Goal: Task Accomplishment & Management: Complete application form

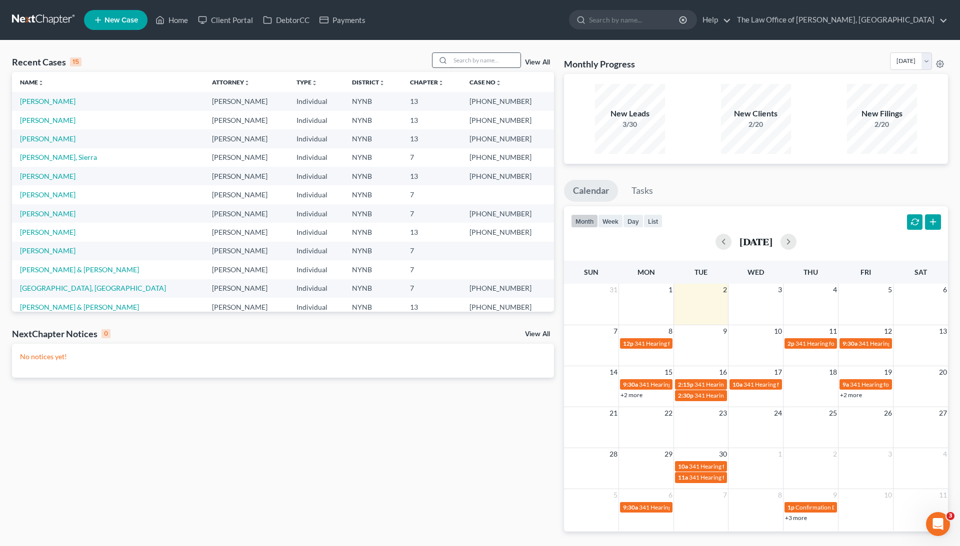
click at [474, 58] on input "search" at bounding box center [485, 60] width 70 height 14
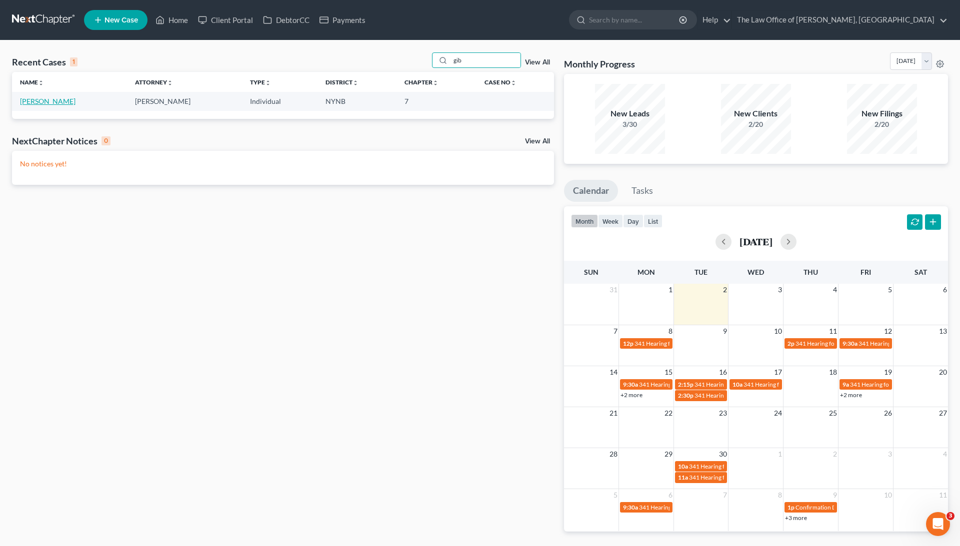
type input "gib"
click at [50, 99] on link "[PERSON_NAME]" at bounding box center [47, 101] width 55 height 8
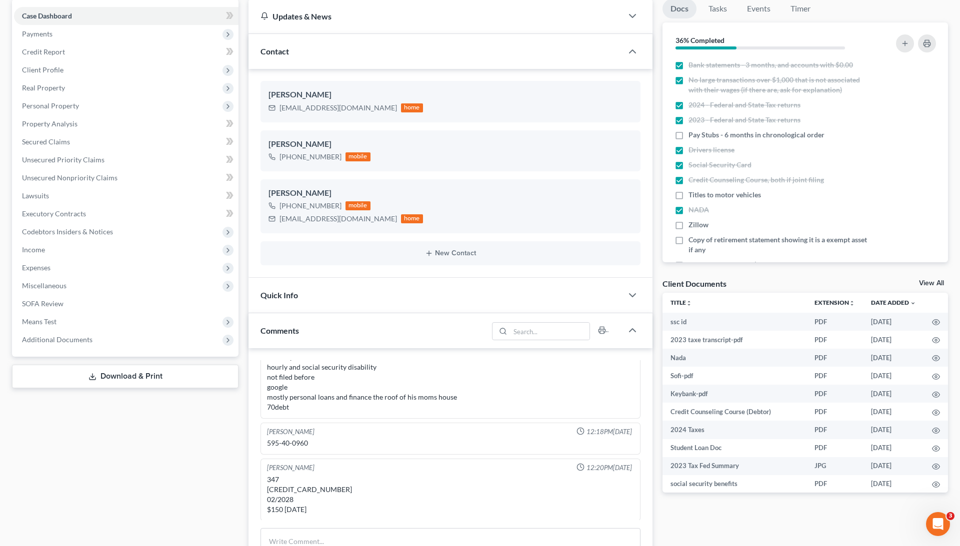
scroll to position [118, 0]
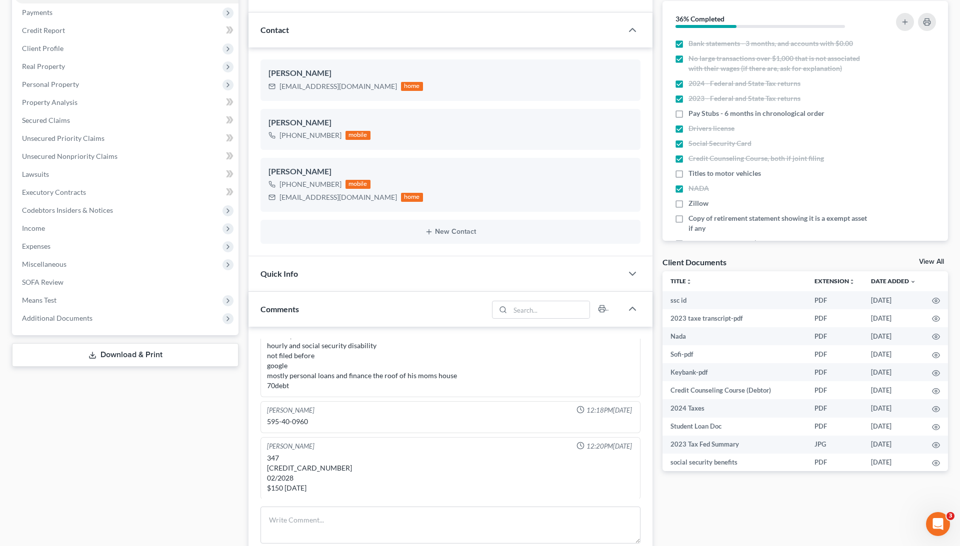
click at [932, 261] on link "View All" at bounding box center [931, 261] width 25 height 7
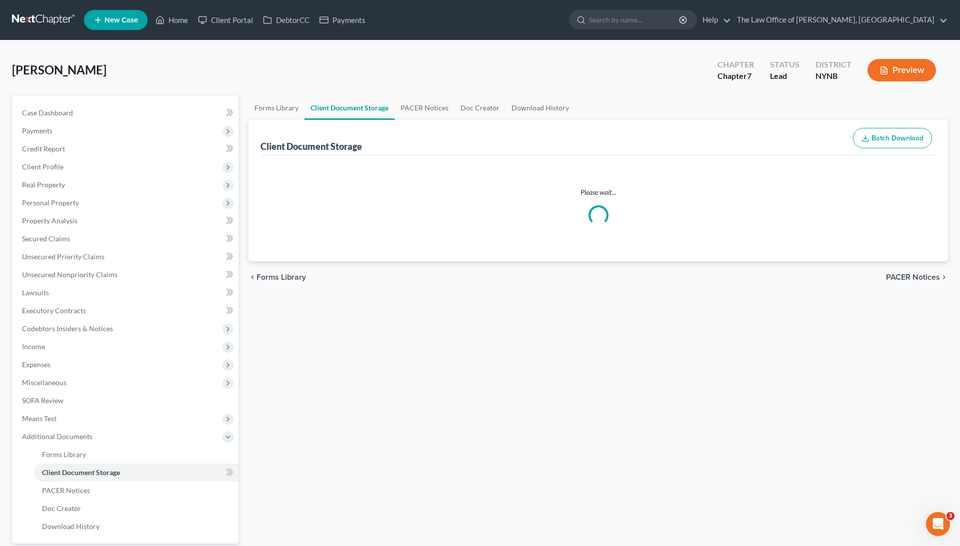
select select "1"
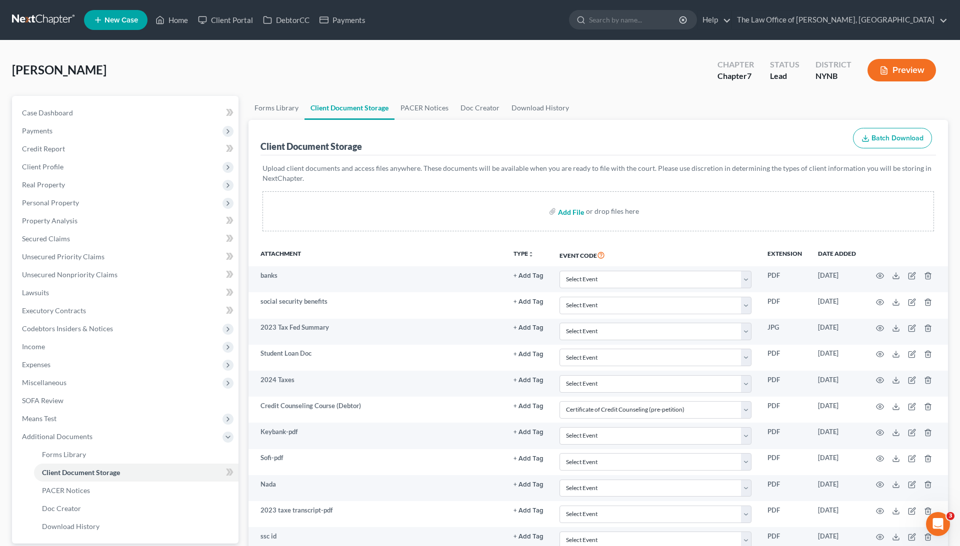
click at [568, 211] on input "file" at bounding box center [570, 211] width 24 height 18
type input "C:\fakepath\1680893604.pdf"
select select "1"
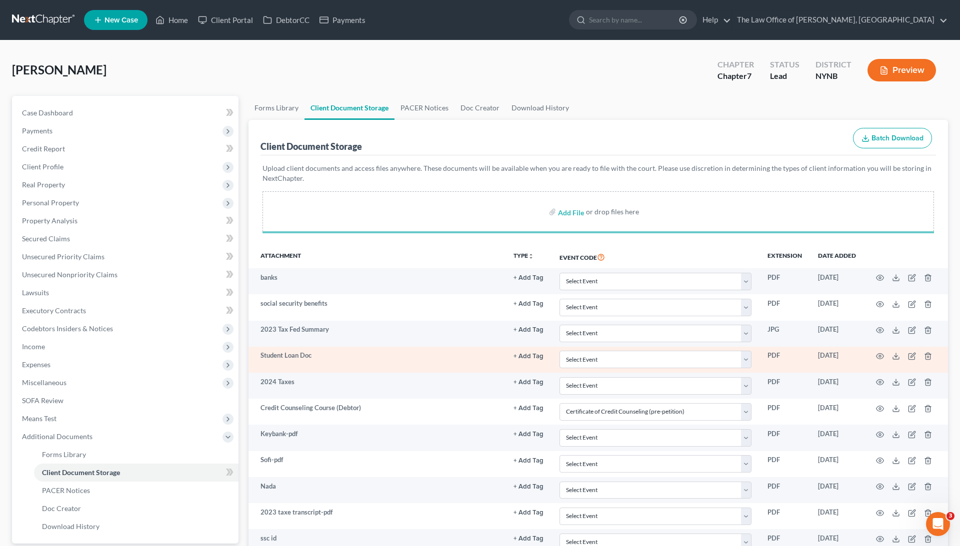
select select "1"
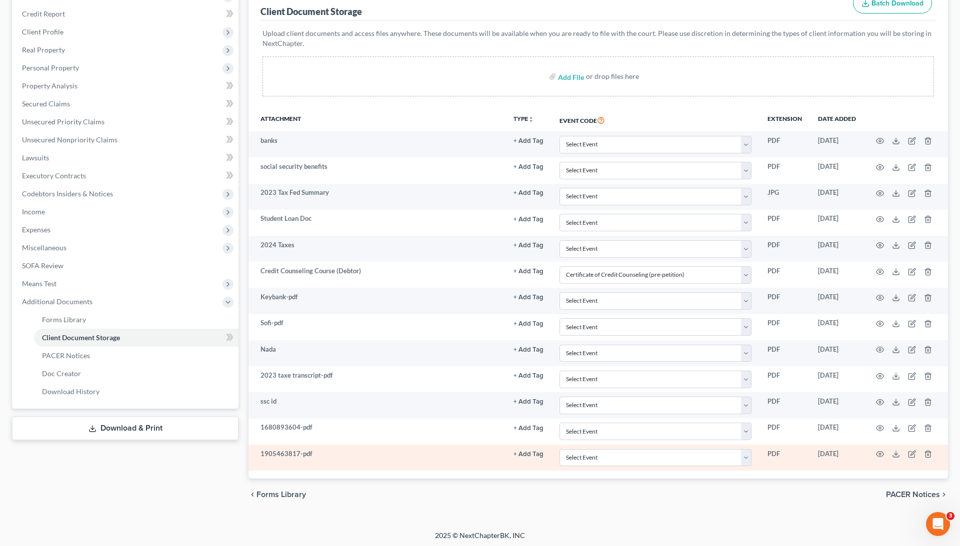
scroll to position [134, 0]
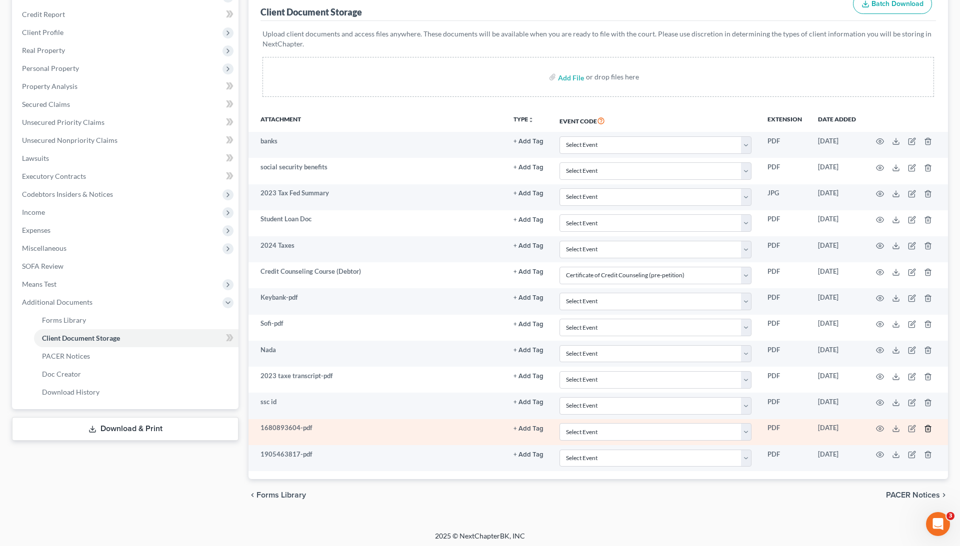
click at [926, 426] on icon "button" at bounding box center [928, 429] width 8 height 8
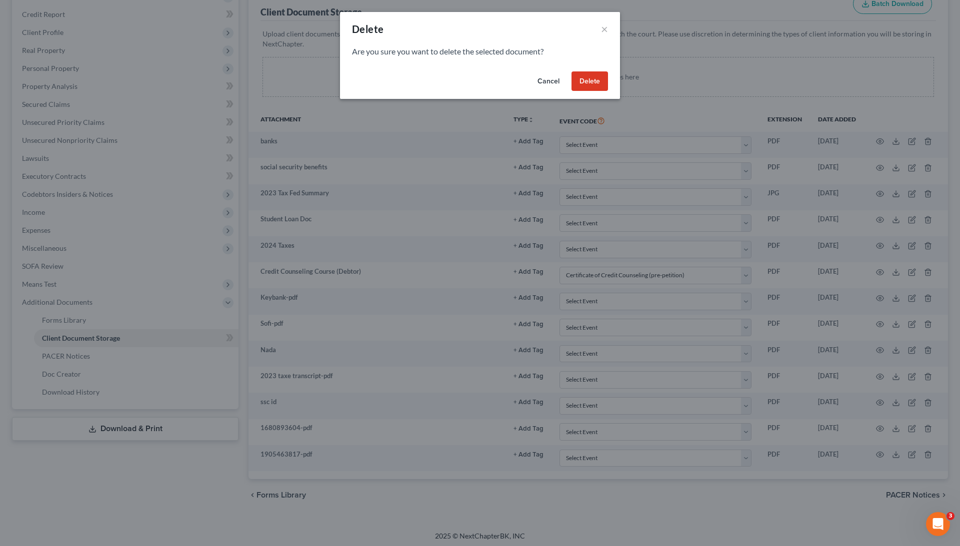
click at [594, 79] on button "Delete" at bounding box center [589, 81] width 36 height 20
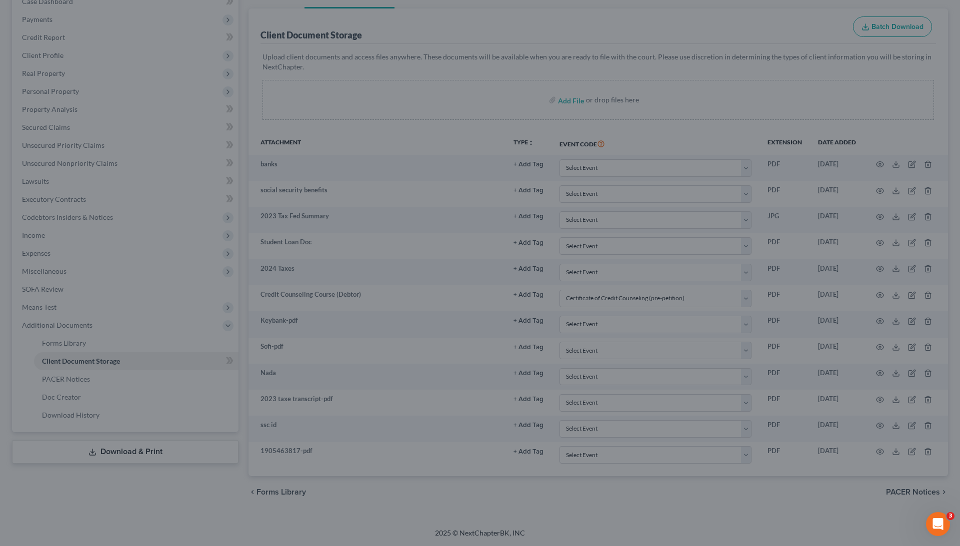
scroll to position [108, 0]
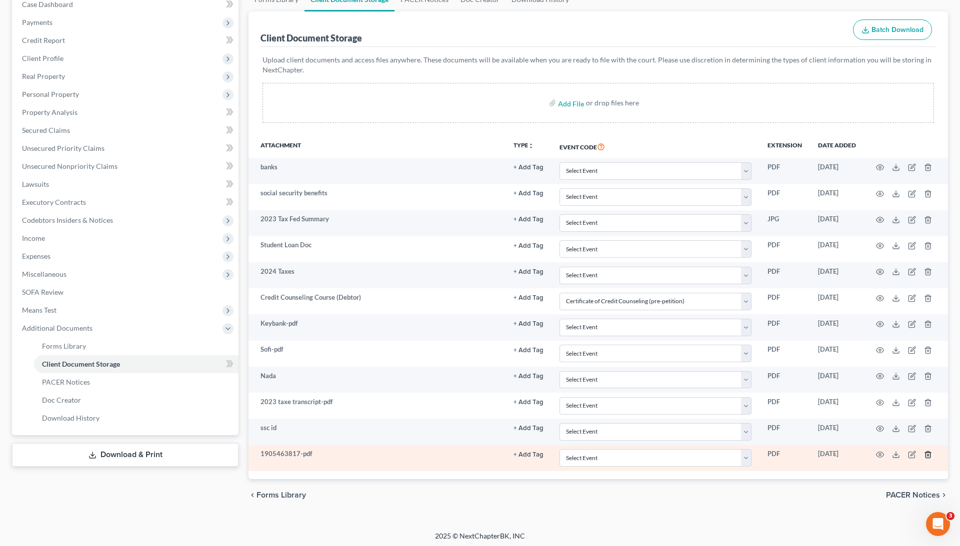
click at [929, 451] on icon "button" at bounding box center [927, 454] width 4 height 6
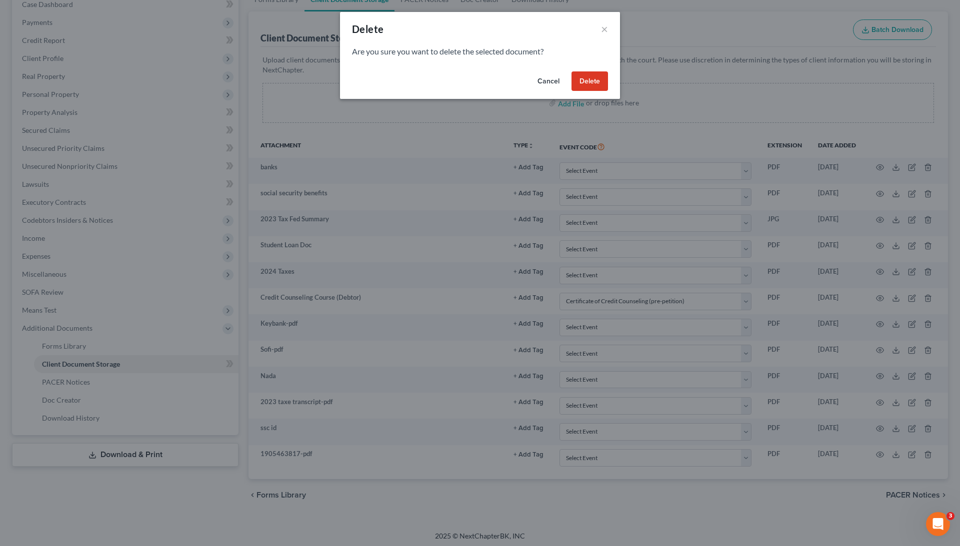
click at [599, 84] on button "Delete" at bounding box center [589, 81] width 36 height 20
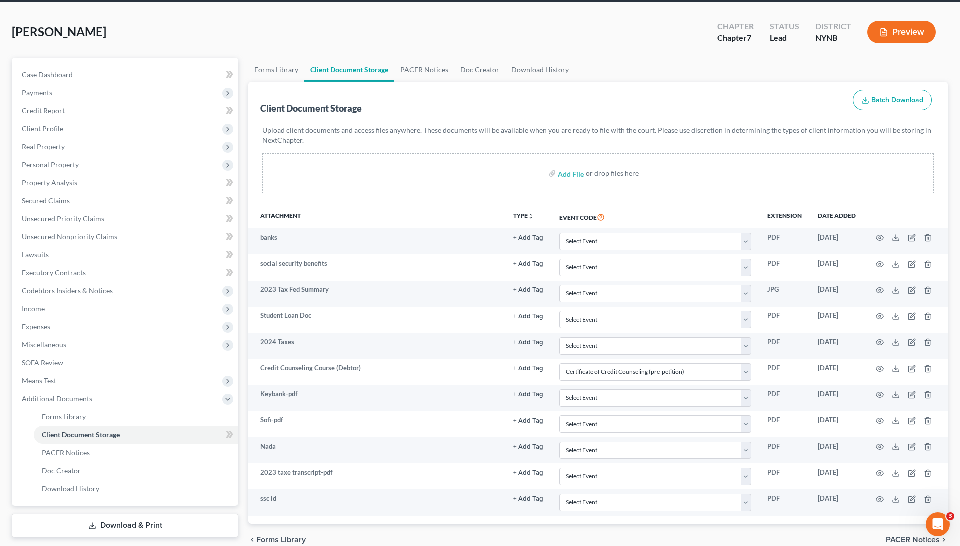
scroll to position [36, 0]
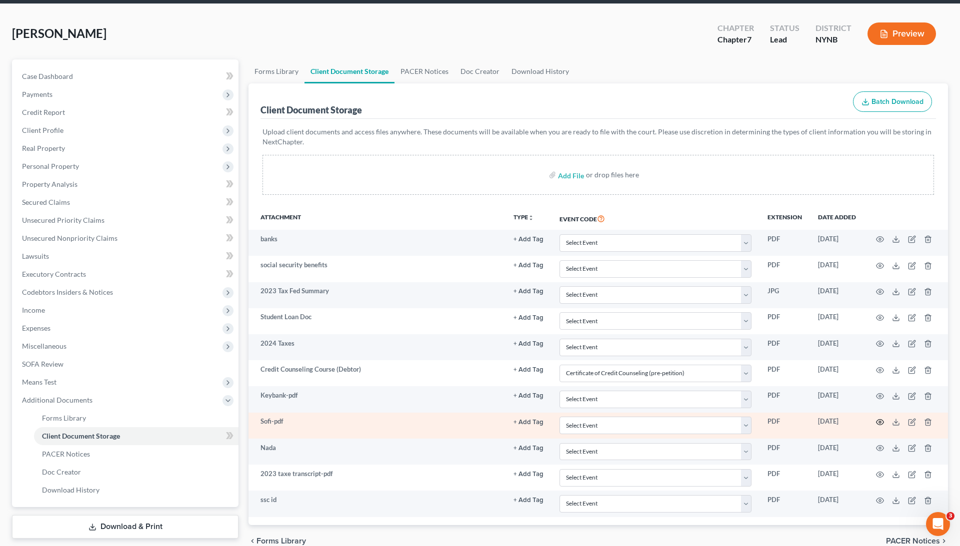
click at [882, 418] on icon "button" at bounding box center [880, 422] width 8 height 8
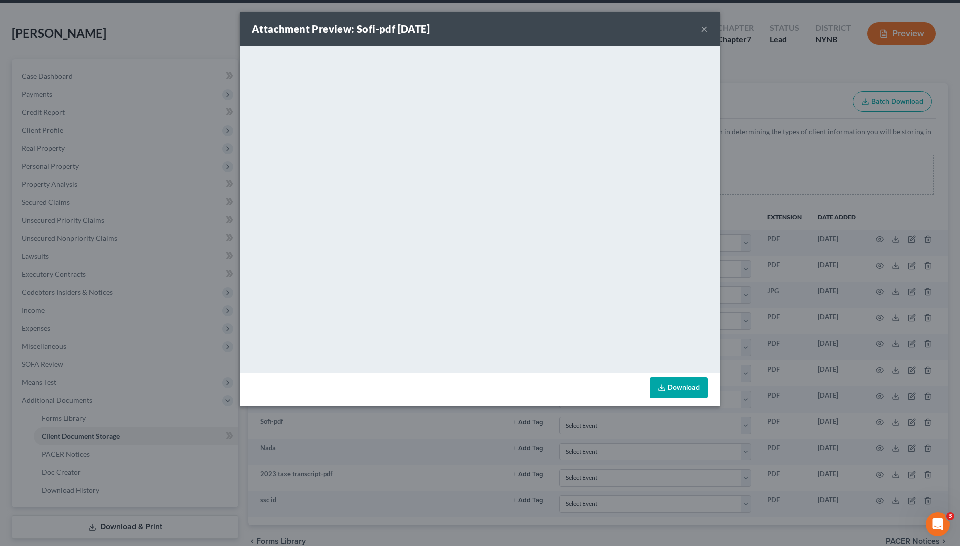
click at [772, 267] on div "Attachment Preview: Sofi-pdf [DATE] × <object ng-attr-data='[URL][DOMAIN_NAME]'…" at bounding box center [480, 273] width 960 height 546
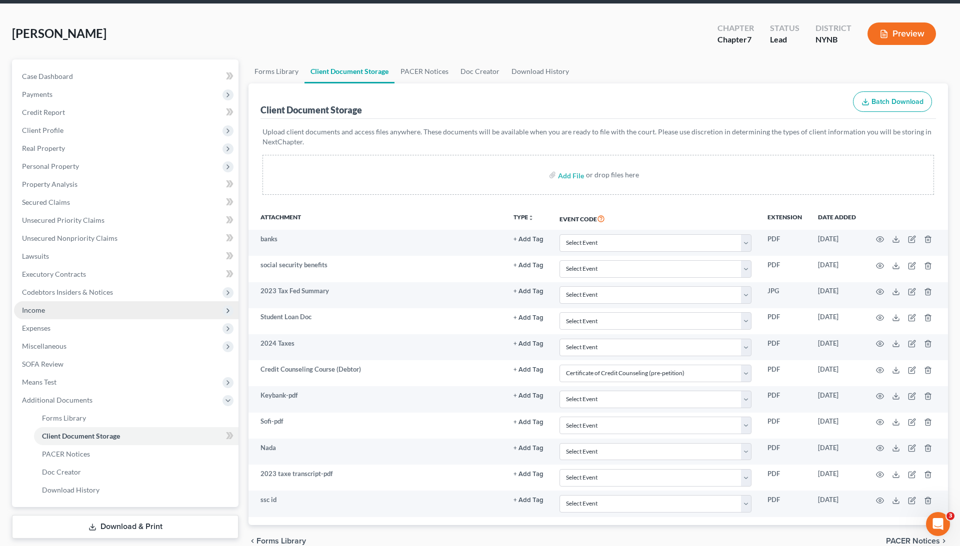
click at [61, 307] on span "Income" at bounding box center [126, 310] width 224 height 18
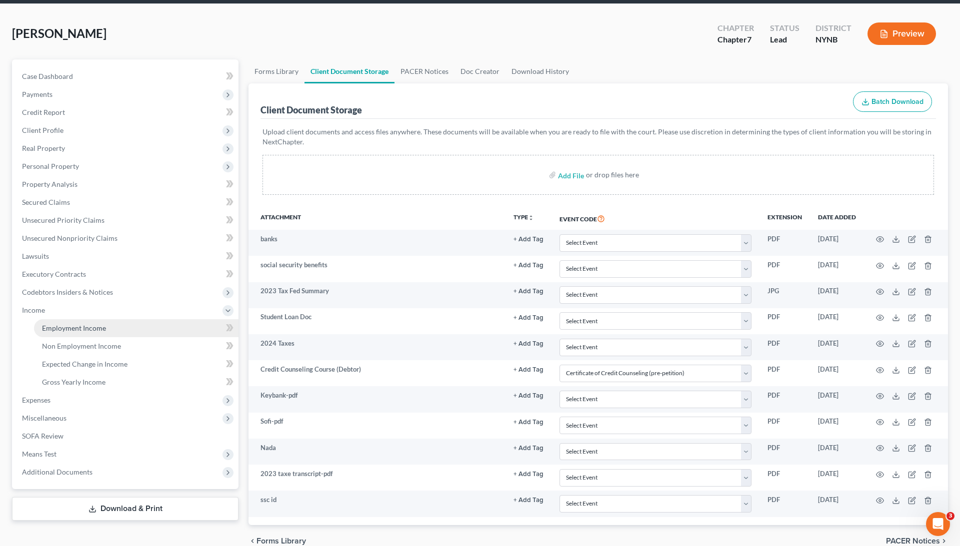
click at [76, 325] on span "Employment Income" at bounding box center [74, 328] width 64 height 8
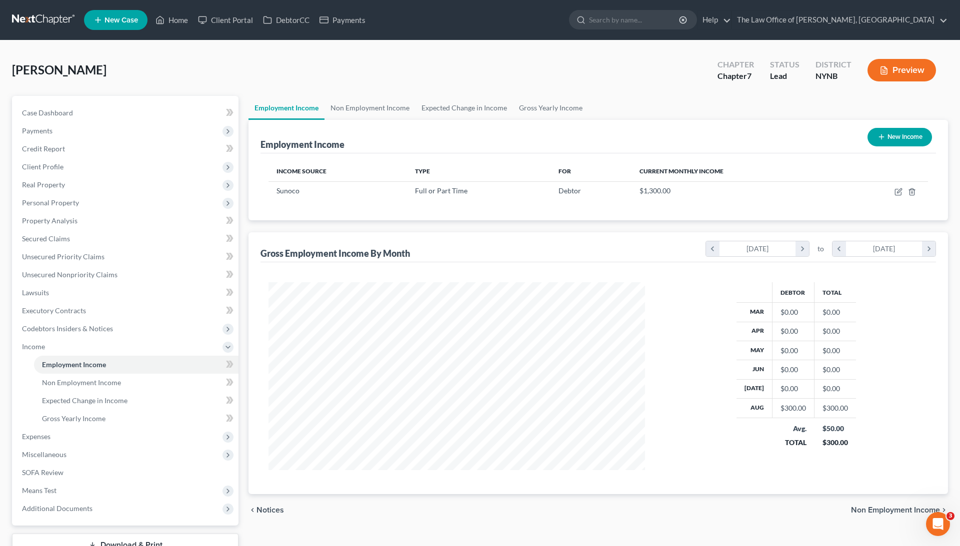
scroll to position [188, 396]
click at [63, 505] on span "Additional Documents" at bounding box center [57, 508] width 70 height 8
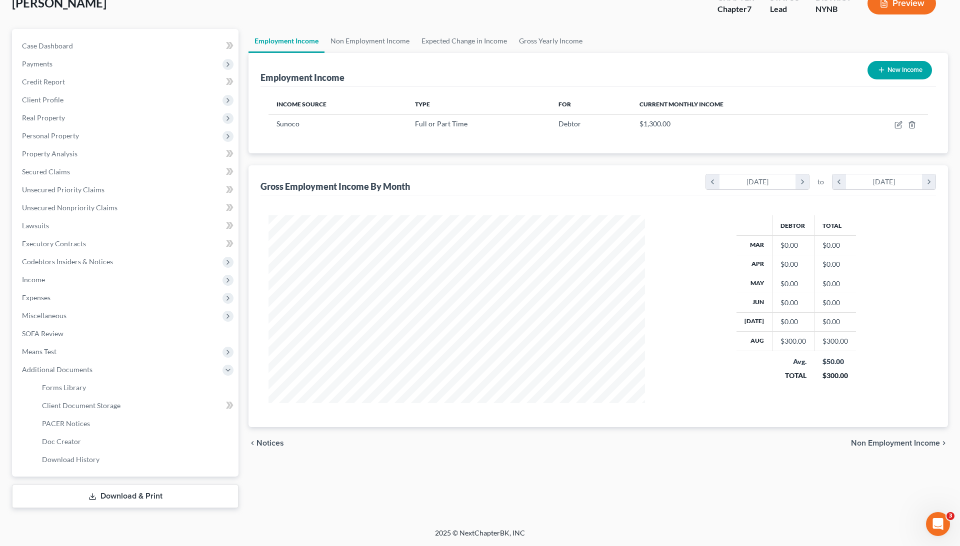
scroll to position [67, 0]
click at [122, 403] on link "Client Document Storage" at bounding box center [136, 406] width 204 height 18
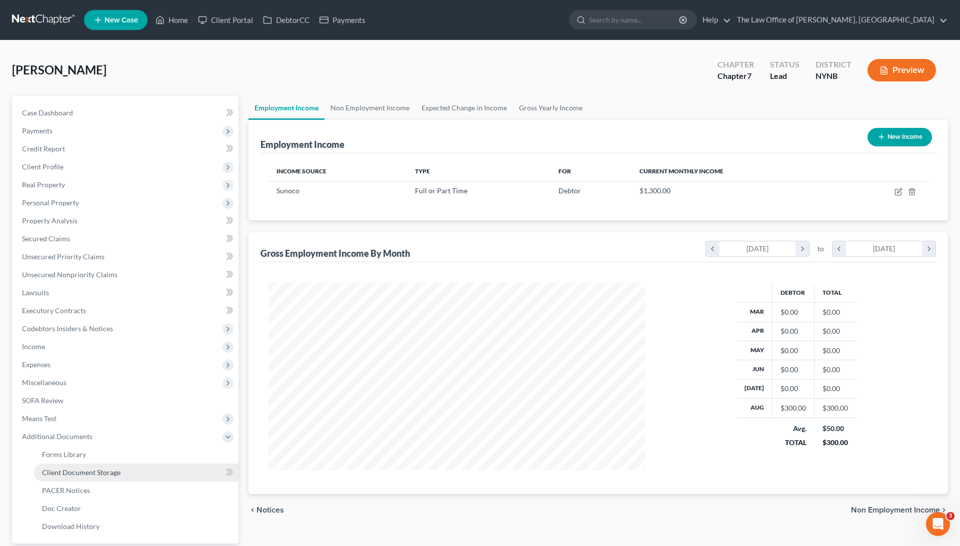
select select "1"
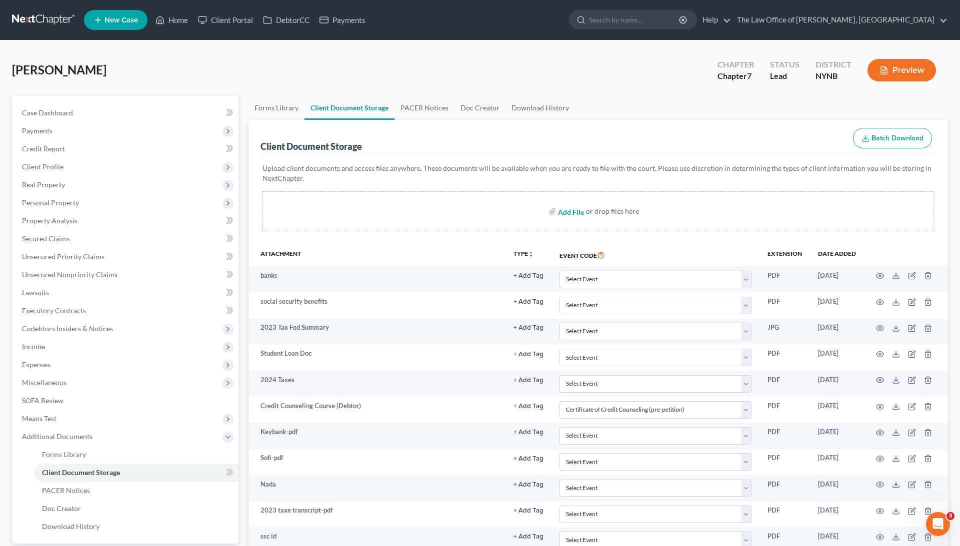
click at [567, 210] on input "file" at bounding box center [570, 211] width 24 height 18
type input "C:\fakepath\1680893604.pdf"
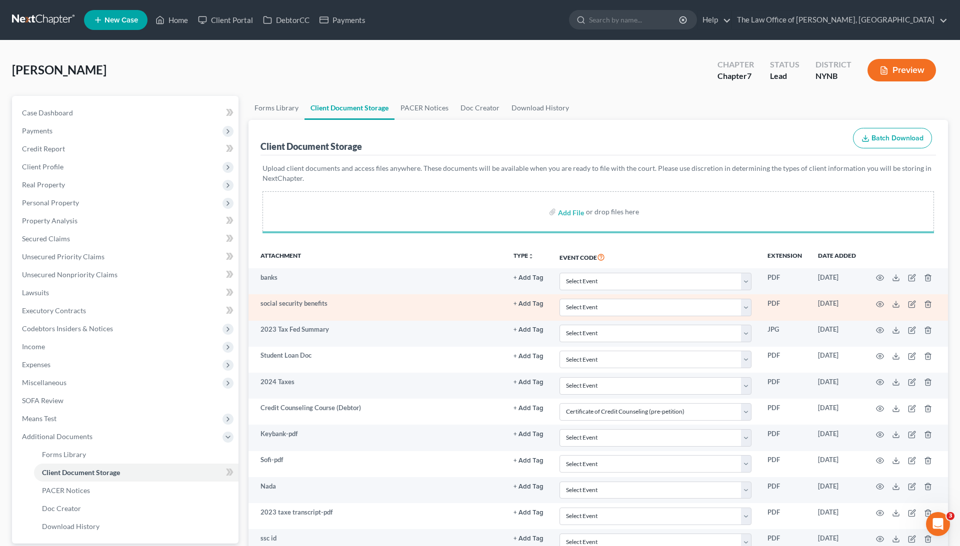
select select "1"
click at [878, 302] on icon "button" at bounding box center [880, 302] width 8 height 8
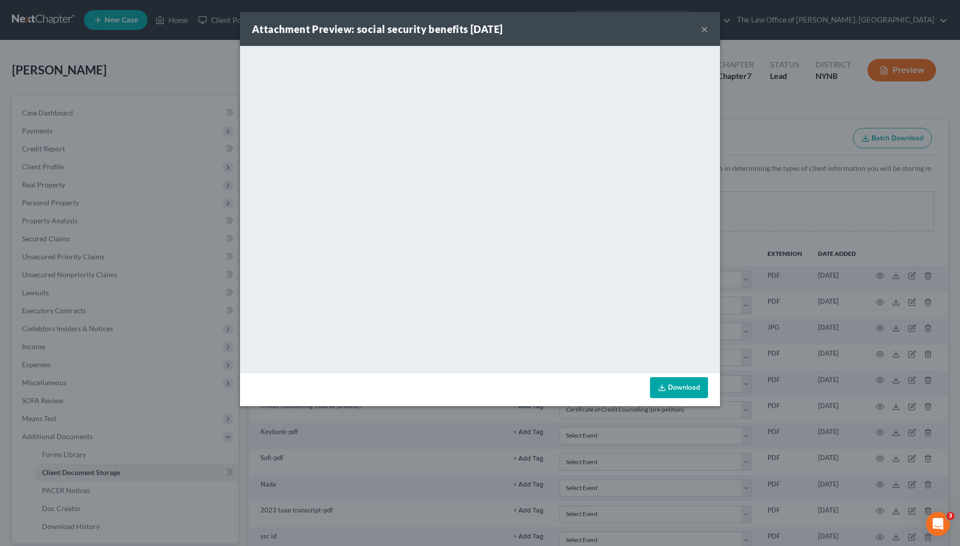
click at [796, 254] on div "Attachment Preview: social security benefits [DATE] × <object ng-attr-data='[UR…" at bounding box center [480, 273] width 960 height 546
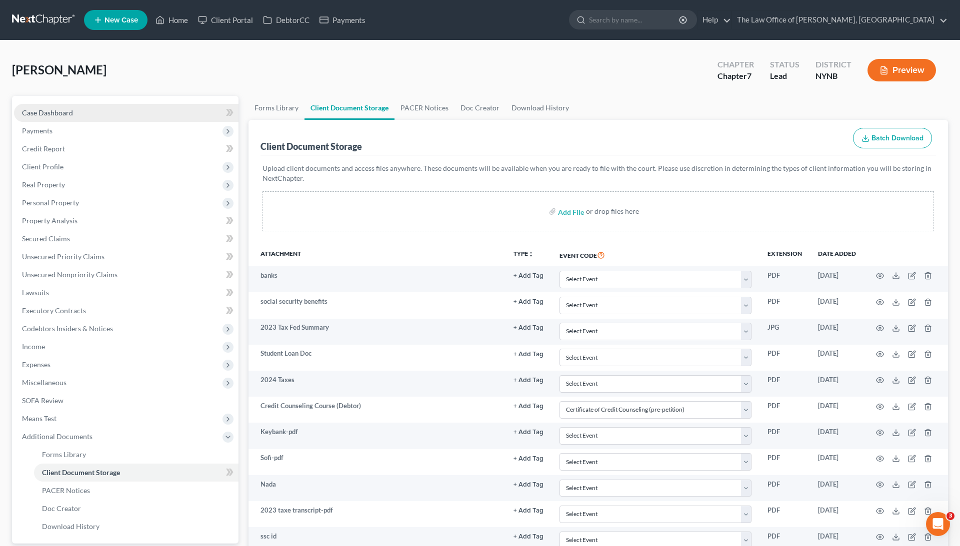
click at [86, 110] on link "Case Dashboard" at bounding box center [126, 113] width 224 height 18
select select "0"
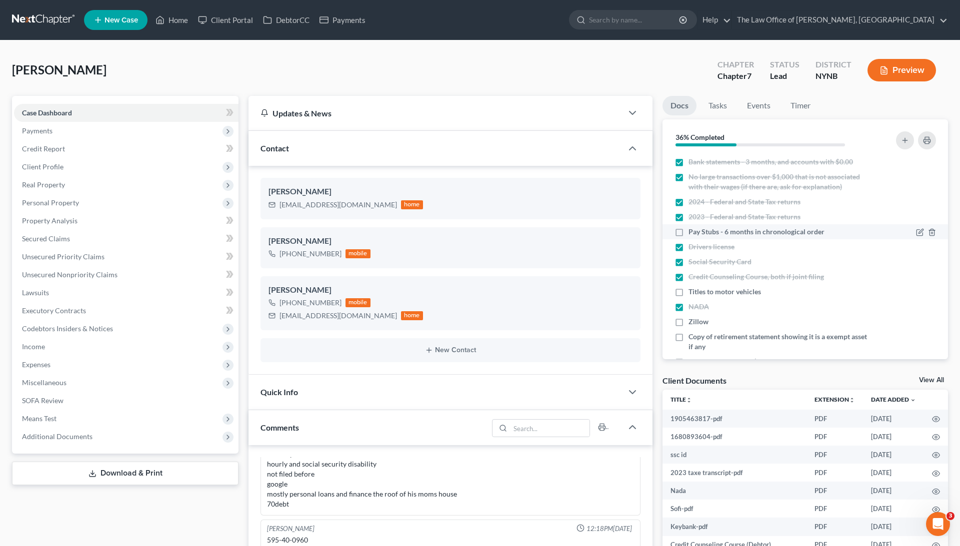
scroll to position [721, 0]
click at [688, 234] on label "Pay Stubs - 6 months in chronological order" at bounding box center [756, 232] width 136 height 10
click at [692, 233] on input "Pay Stubs - 6 months in chronological order" at bounding box center [695, 230] width 6 height 6
checkbox input "true"
click at [188, 14] on link "Home" at bounding box center [171, 20] width 42 height 18
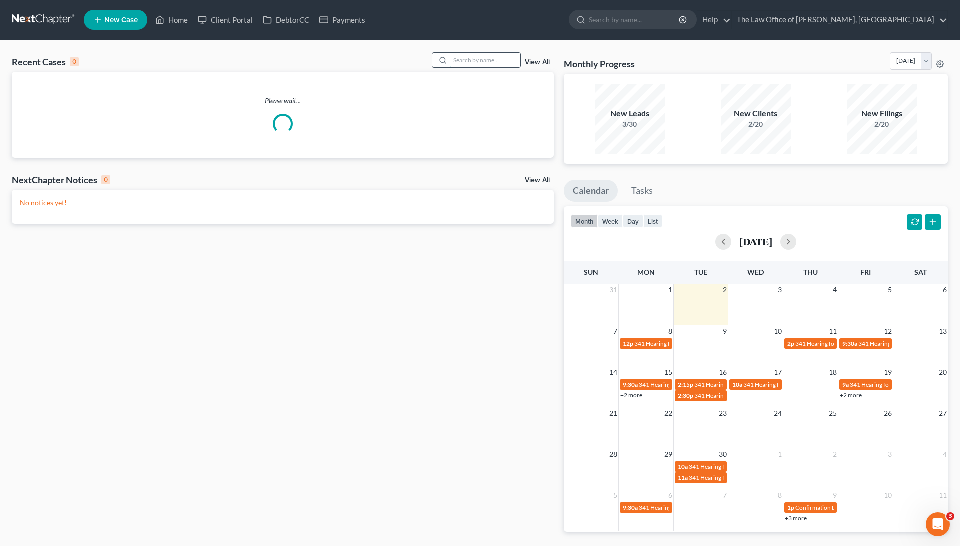
click at [500, 62] on input "search" at bounding box center [485, 60] width 70 height 14
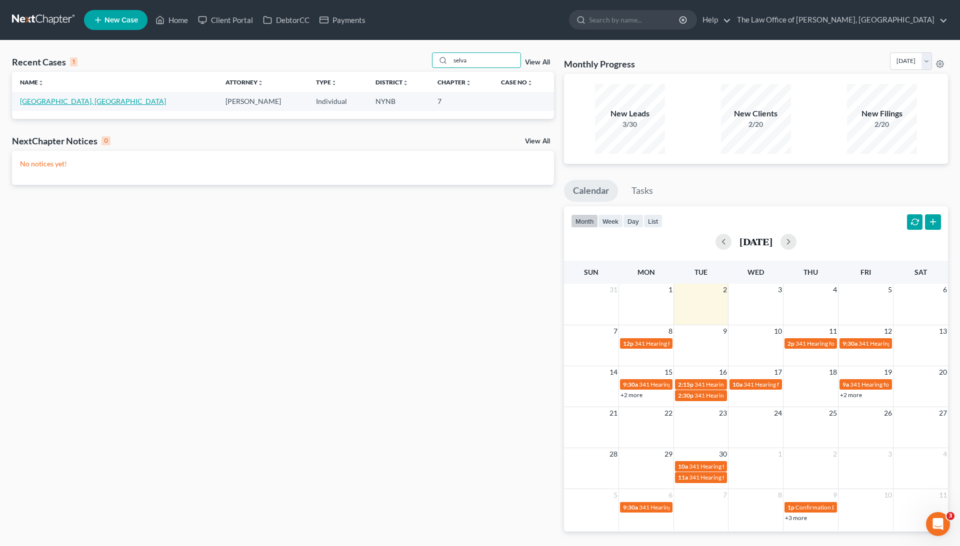
type input "selva"
click at [49, 101] on link "[GEOGRAPHIC_DATA], [GEOGRAPHIC_DATA]" at bounding box center [93, 101] width 146 height 8
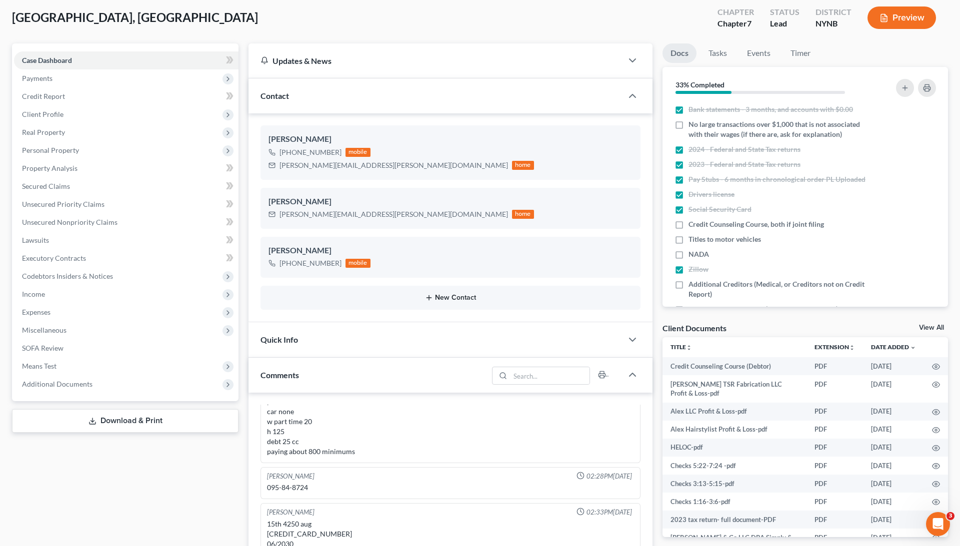
scroll to position [53, 0]
click at [688, 122] on label "No large transactions over $1,000 that is not associated with their wages (if t…" at bounding box center [777, 129] width 179 height 20
click at [692, 122] on input "No large transactions over $1,000 that is not associated with their wages (if t…" at bounding box center [695, 122] width 6 height 6
checkbox input "true"
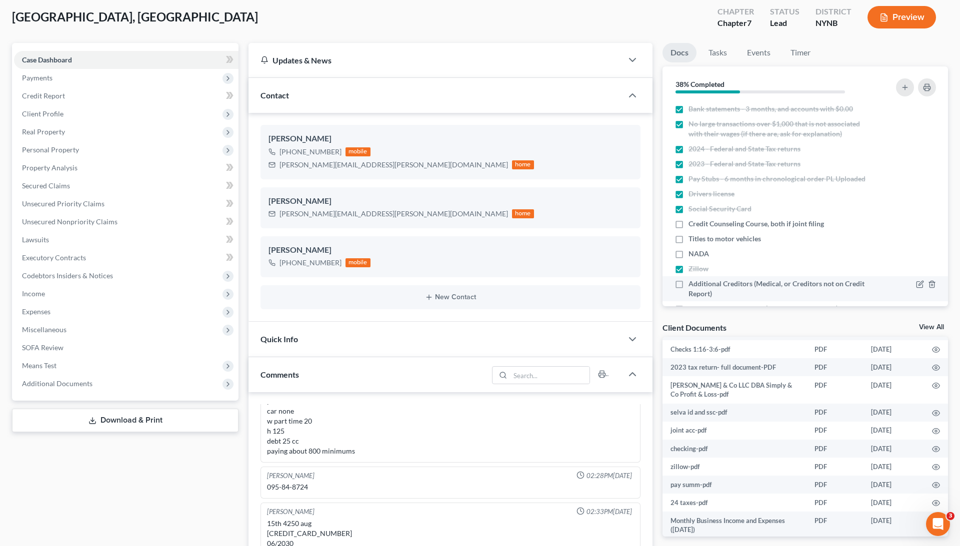
scroll to position [0, 0]
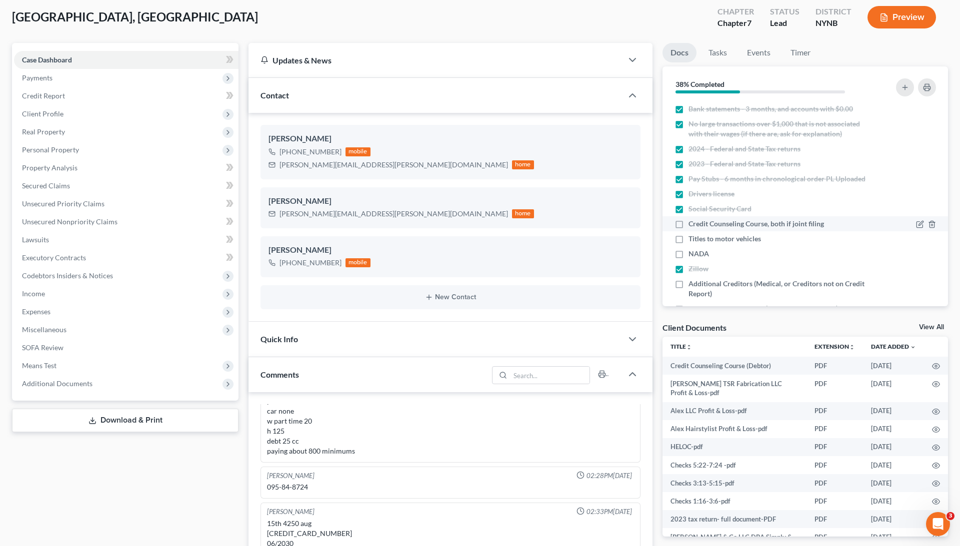
click at [688, 220] on label "Credit Counseling Course, both if joint filing" at bounding box center [755, 224] width 135 height 10
click at [692, 220] on input "Credit Counseling Course, both if joint filing" at bounding box center [695, 222] width 6 height 6
checkbox input "true"
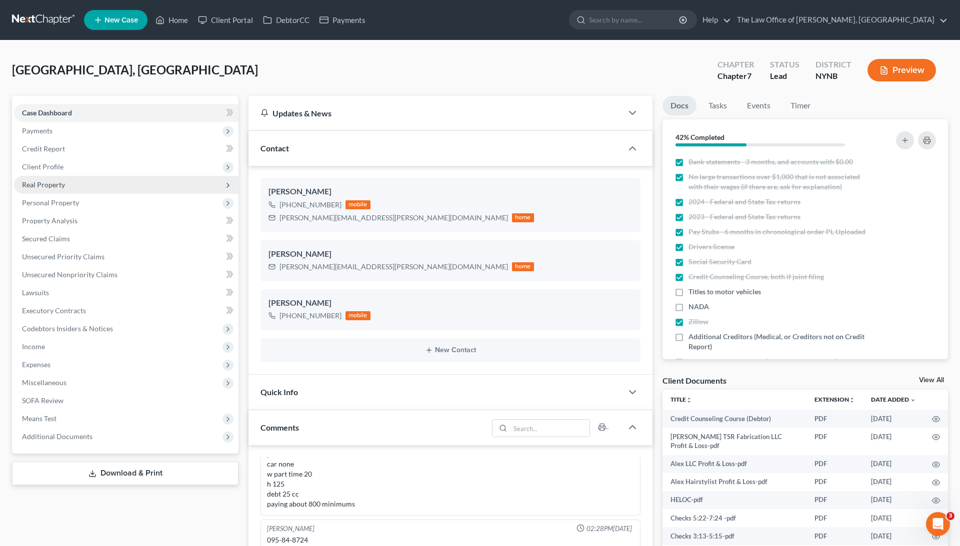
click at [81, 178] on span "Real Property" at bounding box center [126, 185] width 224 height 18
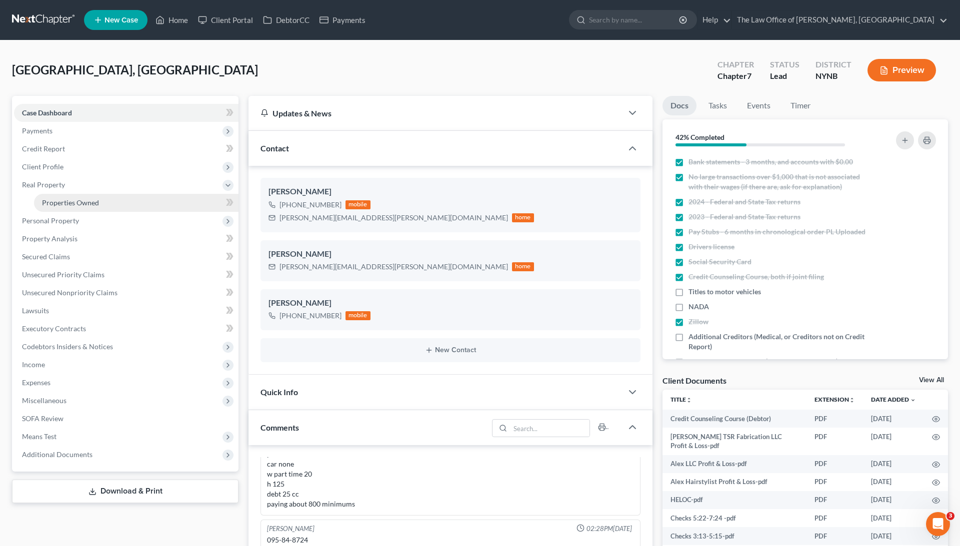
click at [88, 200] on span "Properties Owned" at bounding box center [70, 202] width 57 height 8
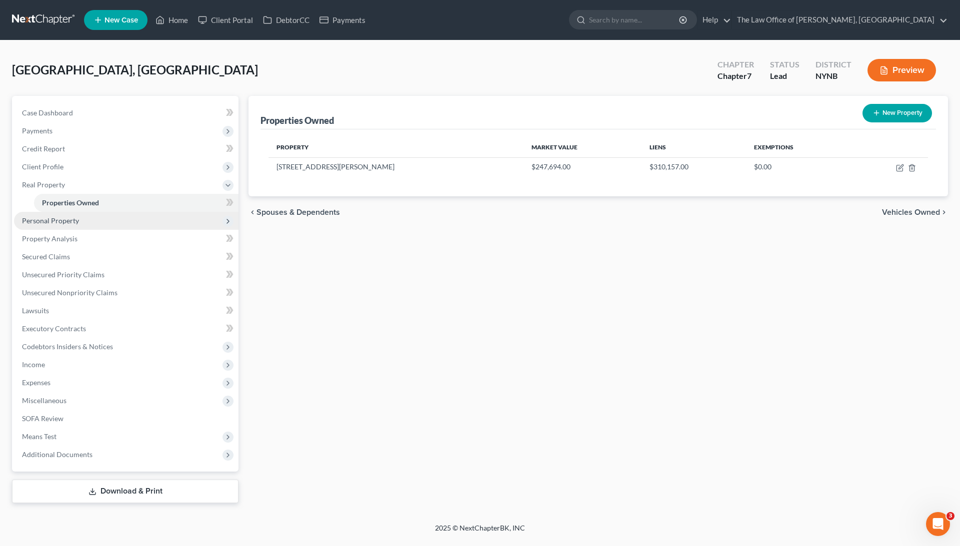
click at [96, 221] on span "Personal Property" at bounding box center [126, 221] width 224 height 18
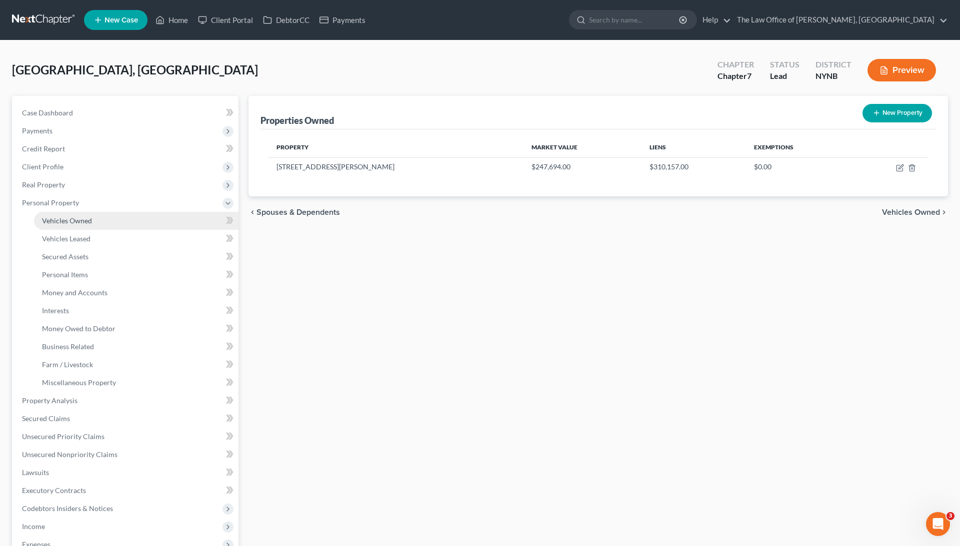
click at [95, 218] on link "Vehicles Owned" at bounding box center [136, 221] width 204 height 18
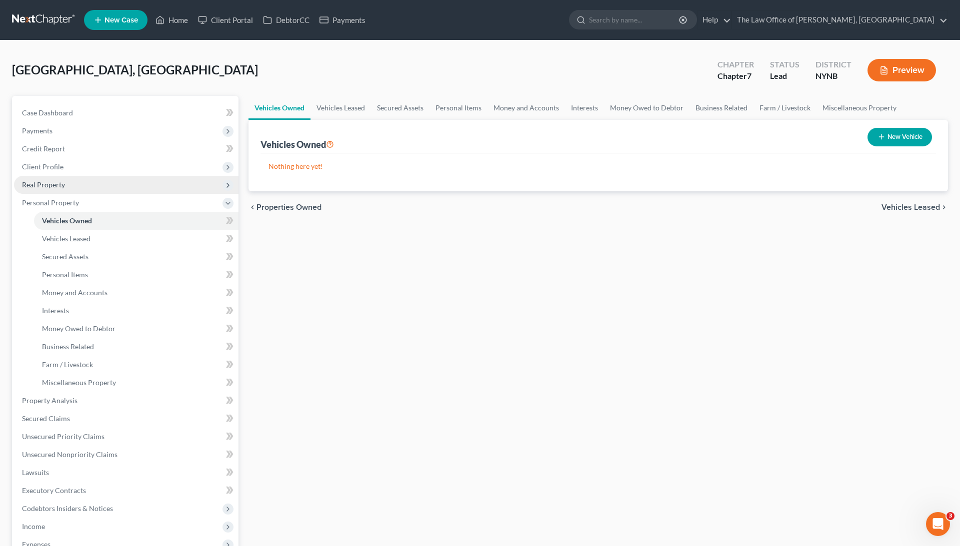
click at [94, 190] on span "Real Property" at bounding box center [126, 185] width 224 height 18
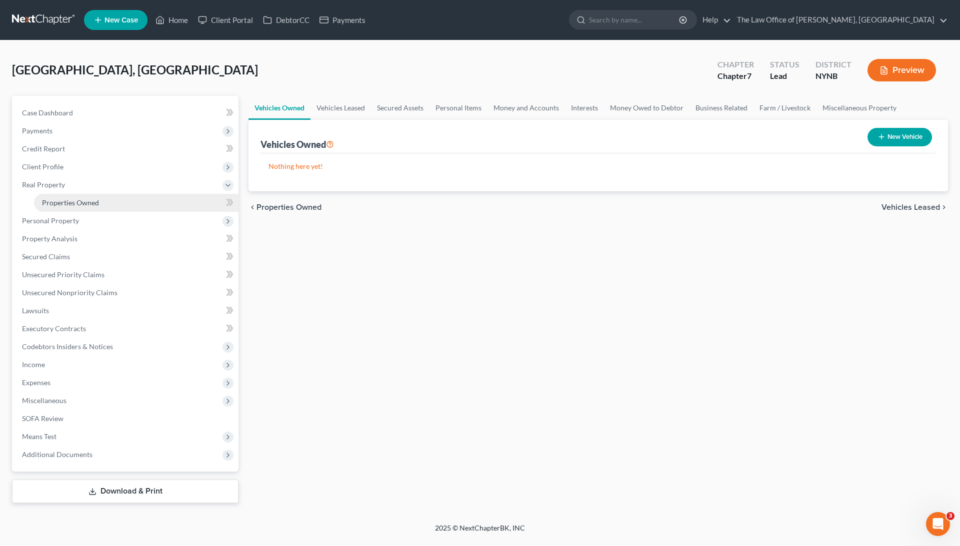
click at [96, 200] on span "Properties Owned" at bounding box center [70, 202] width 57 height 8
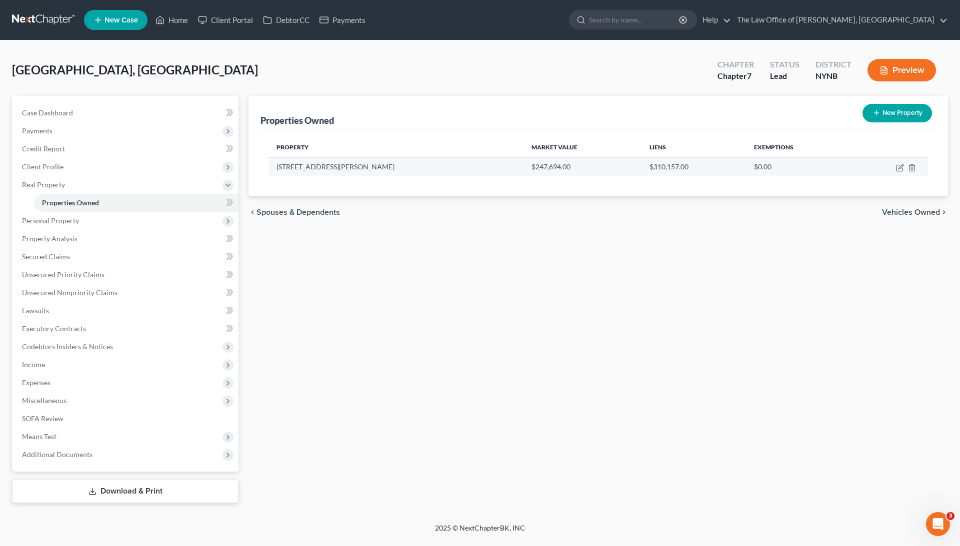
click at [359, 165] on td "[STREET_ADDRESS][PERSON_NAME]" at bounding box center [395, 166] width 255 height 19
click at [326, 164] on td "[STREET_ADDRESS][PERSON_NAME]" at bounding box center [395, 166] width 255 height 19
drag, startPoint x: 337, startPoint y: 168, endPoint x: 276, endPoint y: 170, distance: 61.0
click at [276, 170] on td "[STREET_ADDRESS][PERSON_NAME]" at bounding box center [395, 166] width 255 height 19
click at [894, 170] on td at bounding box center [890, 166] width 76 height 19
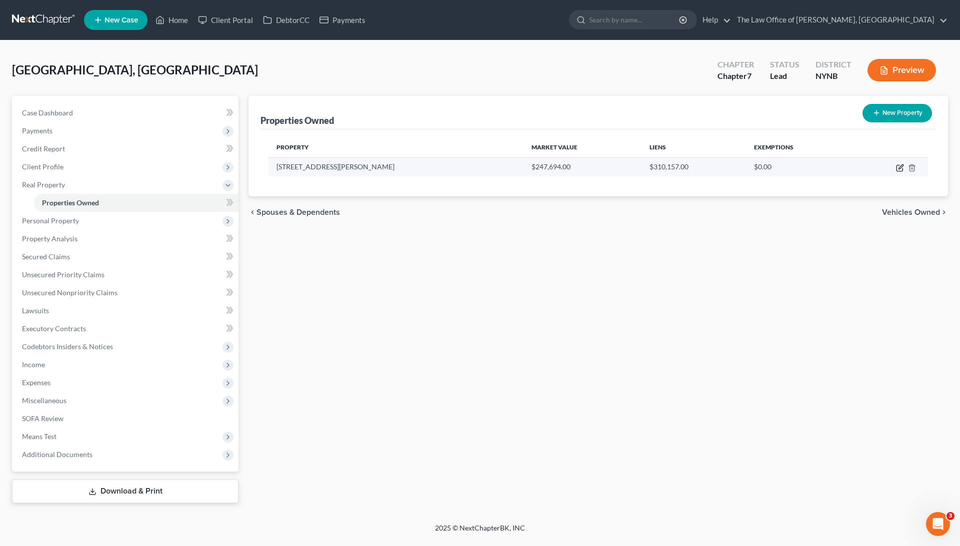
click at [898, 167] on icon "button" at bounding box center [900, 168] width 8 height 8
select select "35"
select select "41"
select select "3"
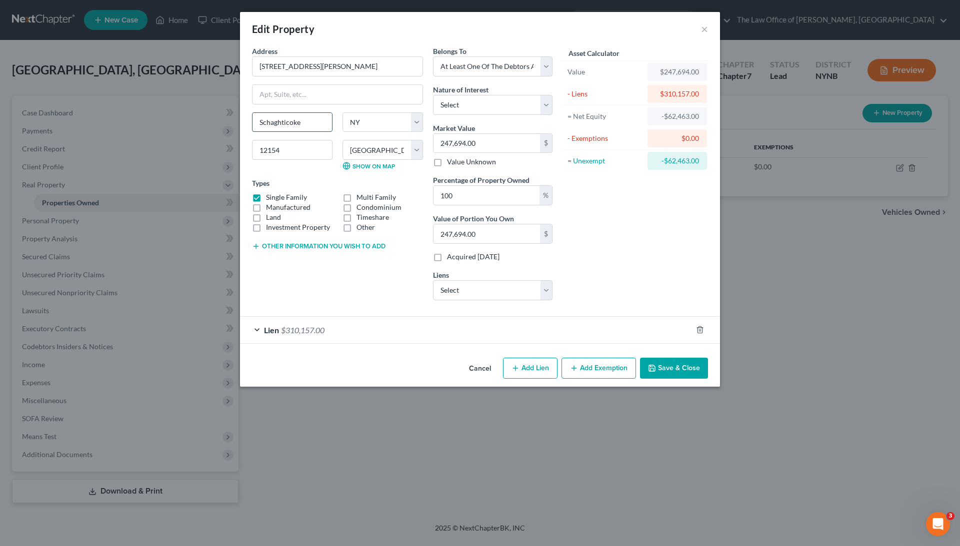
click at [310, 125] on input "Schaghticoke" at bounding box center [291, 122] width 79 height 19
click at [703, 30] on button "×" at bounding box center [704, 29] width 7 height 12
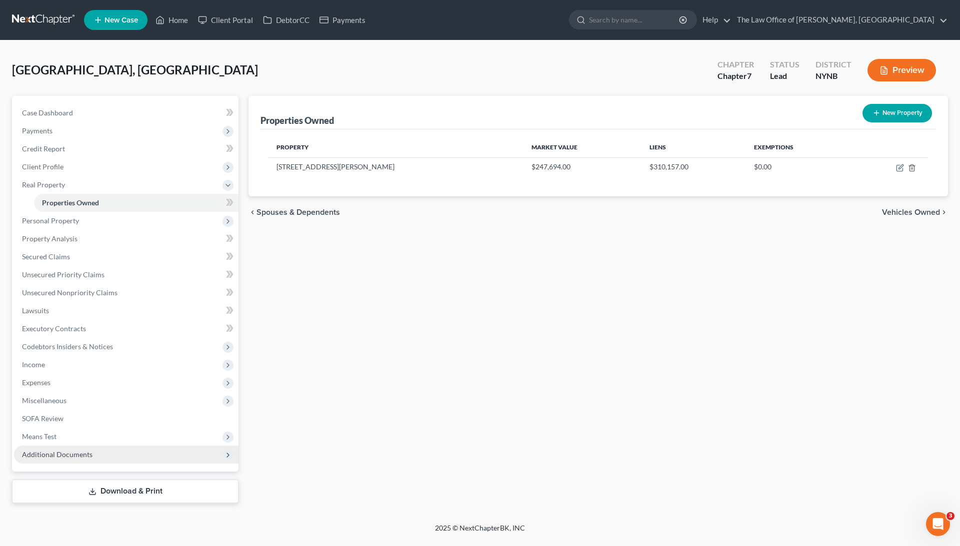
click at [98, 446] on span "Additional Documents" at bounding box center [126, 455] width 224 height 18
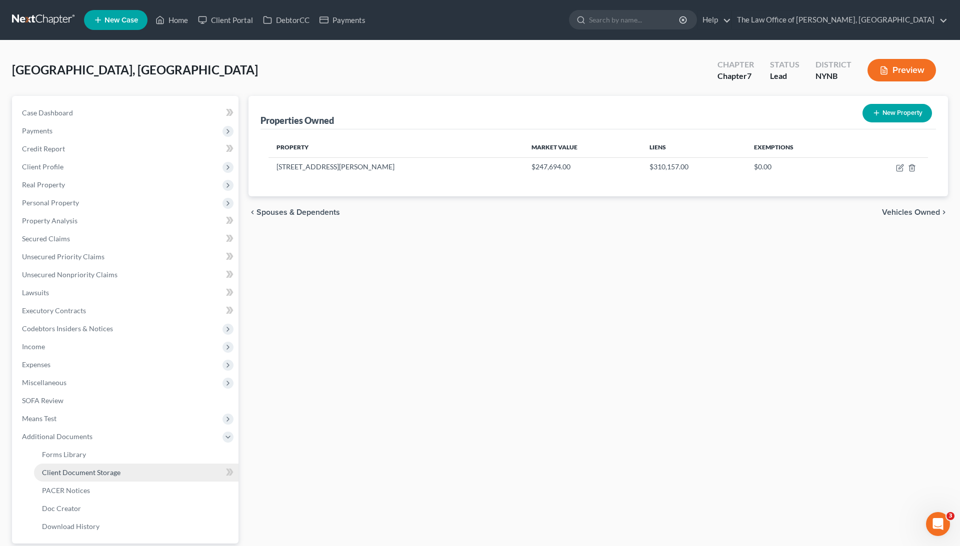
click at [104, 469] on span "Client Document Storage" at bounding box center [81, 472] width 78 height 8
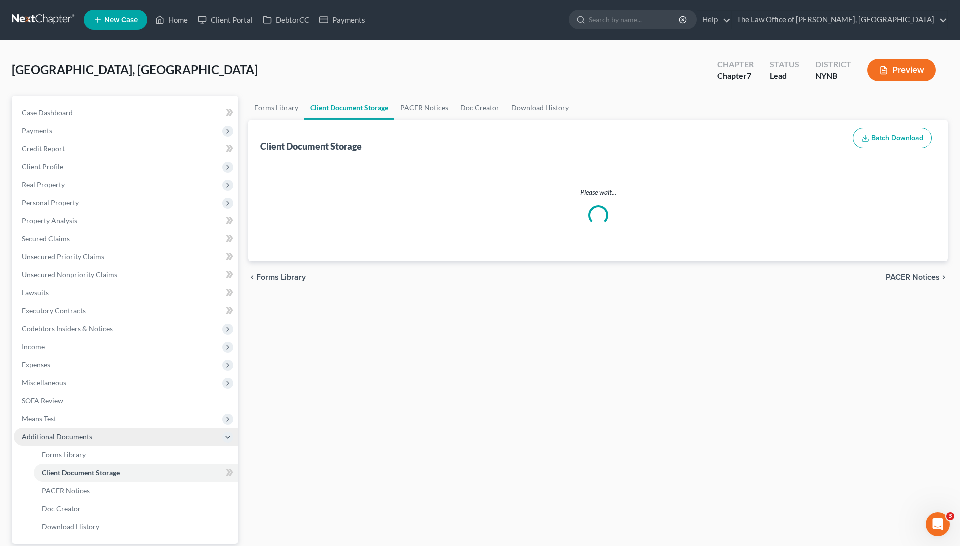
select select "1"
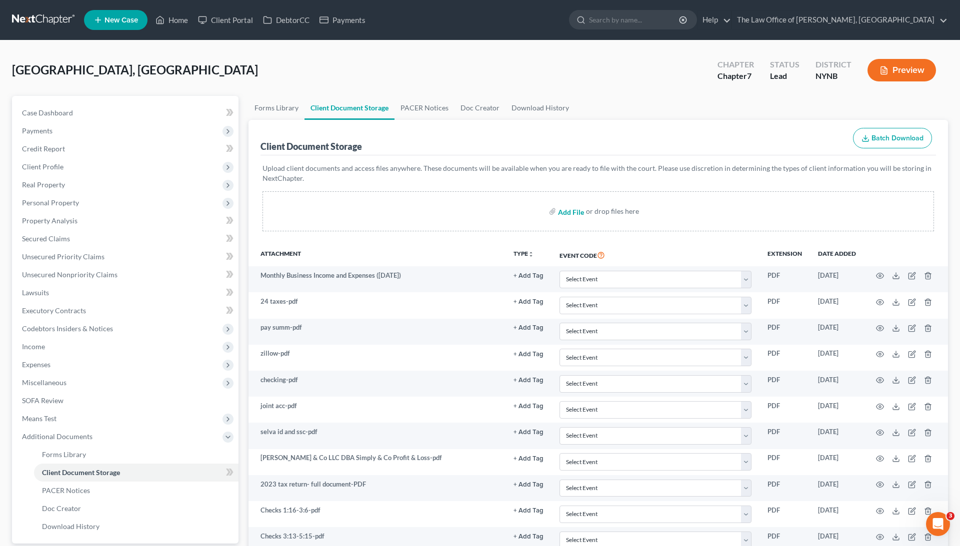
click at [561, 207] on input "file" at bounding box center [570, 211] width 24 height 18
type input "C:\fakepath\Images-8.pdf"
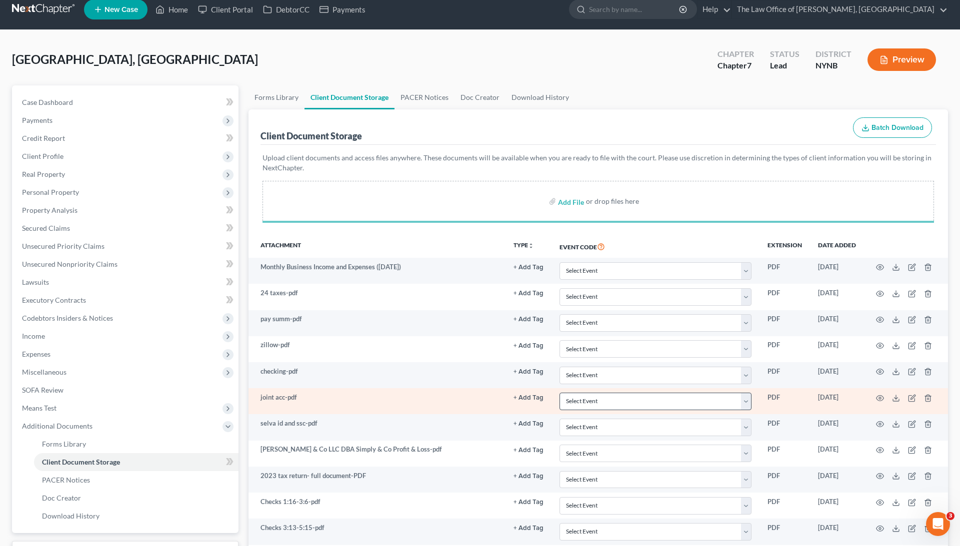
select select "1"
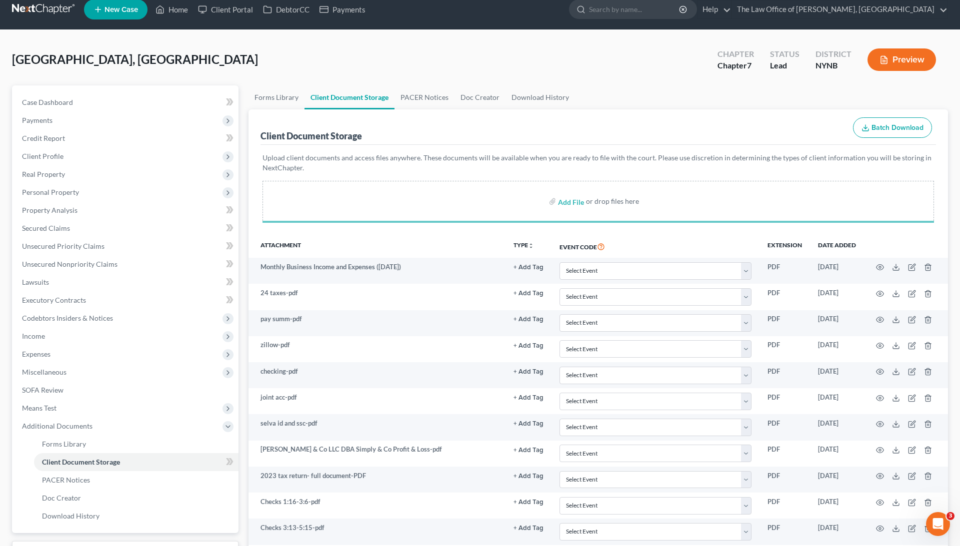
scroll to position [240, 0]
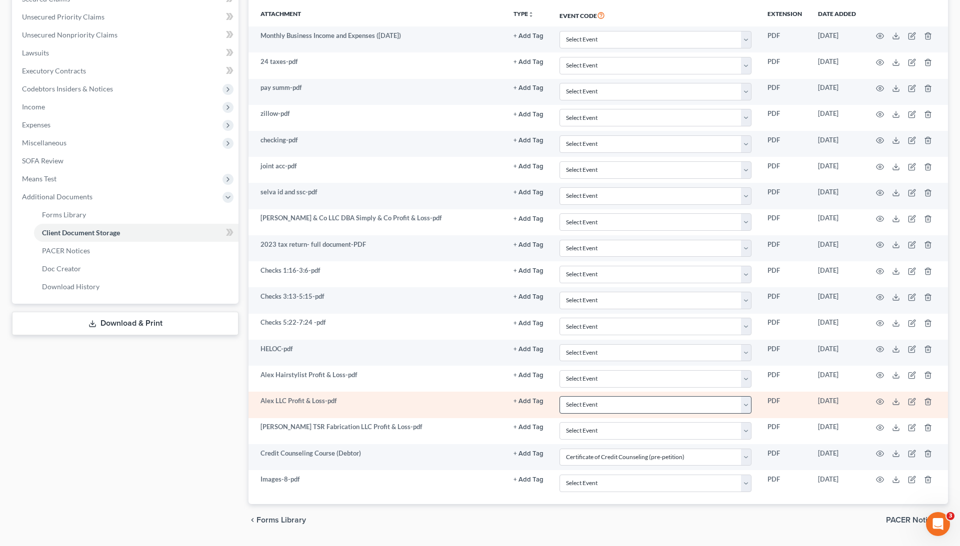
select select "1"
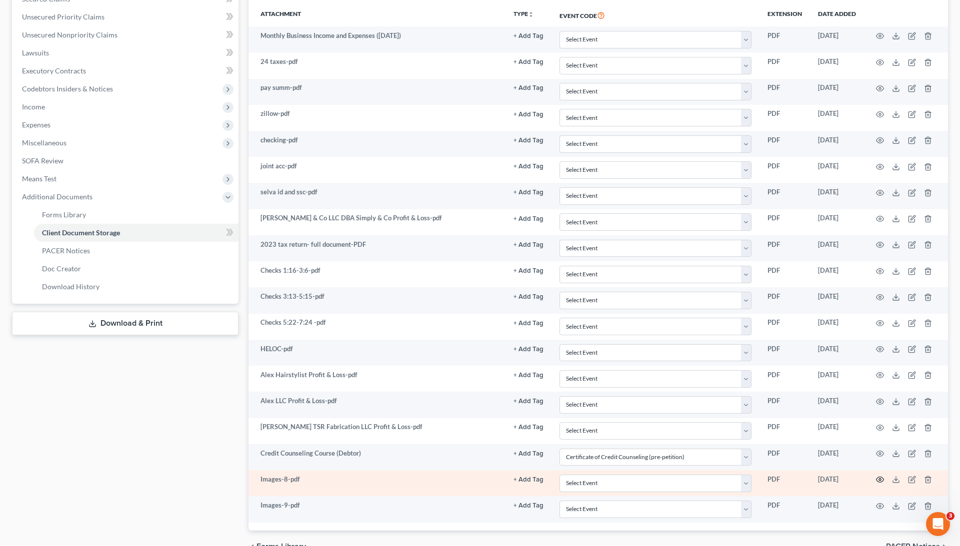
click at [879, 476] on icon "button" at bounding box center [880, 480] width 8 height 8
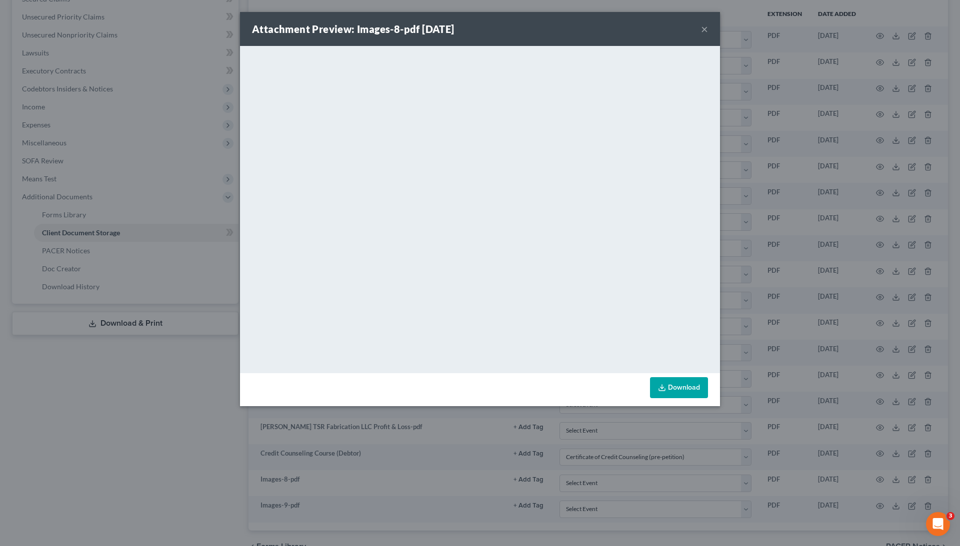
click at [704, 30] on button "×" at bounding box center [704, 29] width 7 height 12
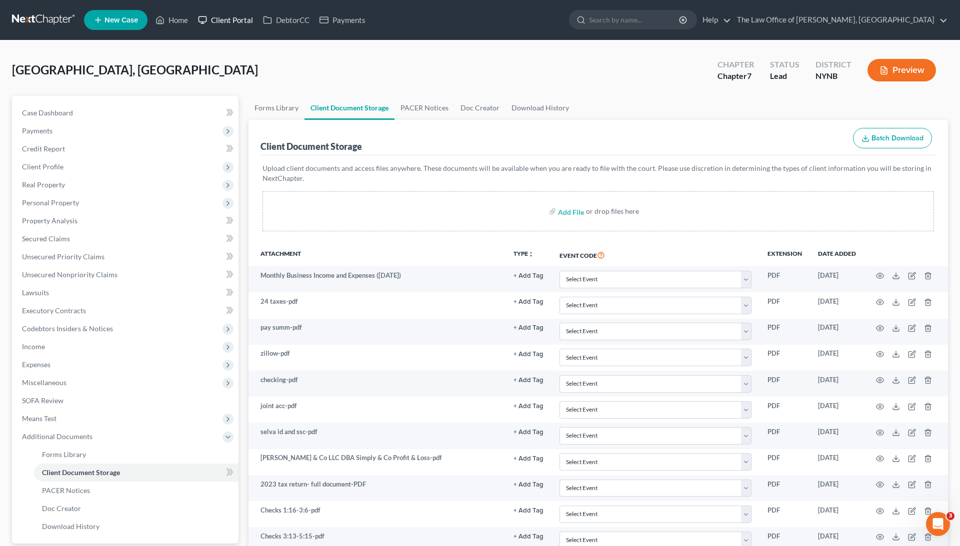
scroll to position [0, 0]
click at [180, 18] on link "Home" at bounding box center [171, 20] width 42 height 18
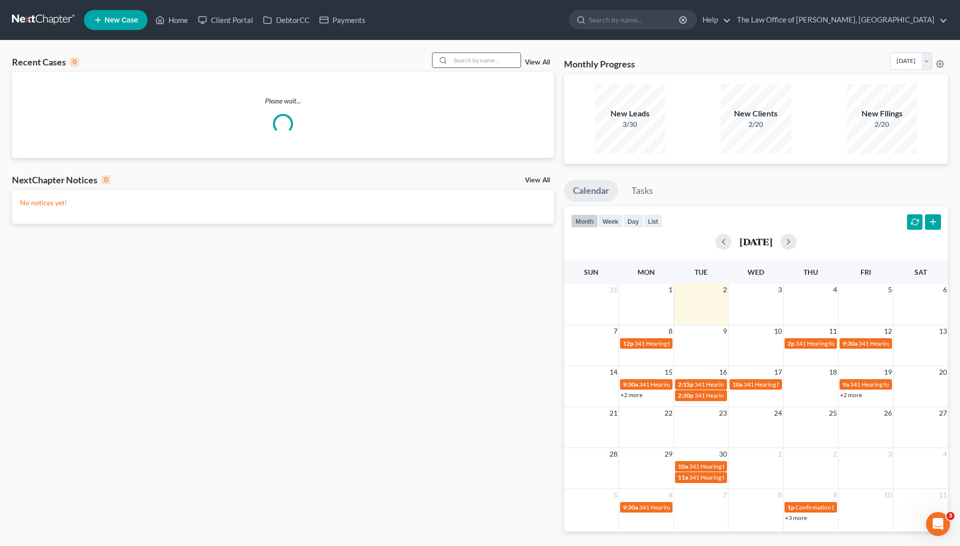
click at [478, 61] on input "search" at bounding box center [485, 60] width 70 height 14
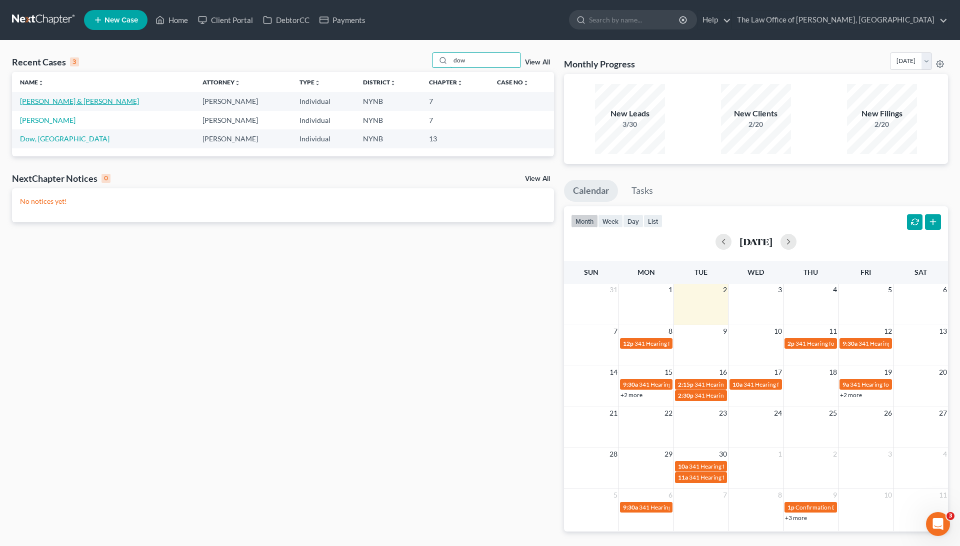
type input "dow"
click at [50, 101] on link "[PERSON_NAME] & [PERSON_NAME]" at bounding box center [79, 101] width 119 height 8
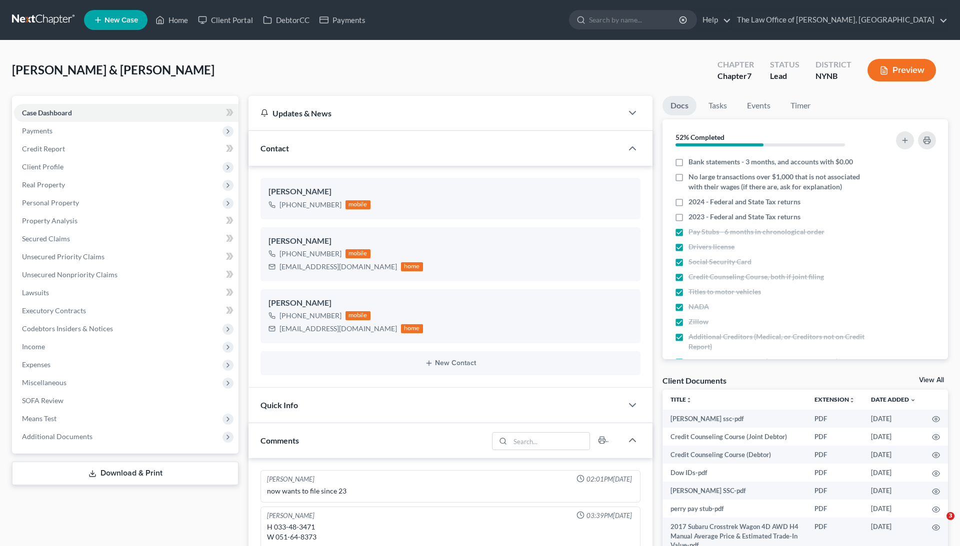
select select "0"
